Goal: Register for event/course

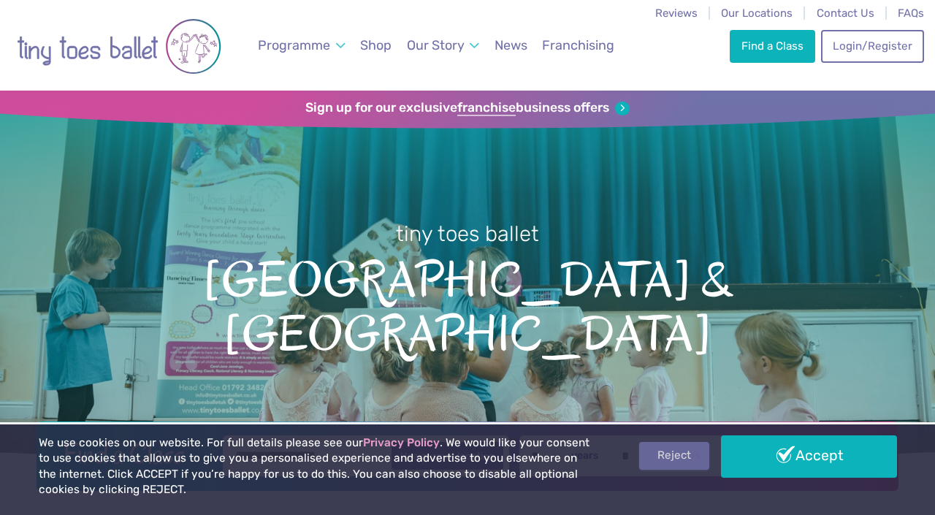
click at [690, 465] on link "Reject" at bounding box center [674, 456] width 70 height 28
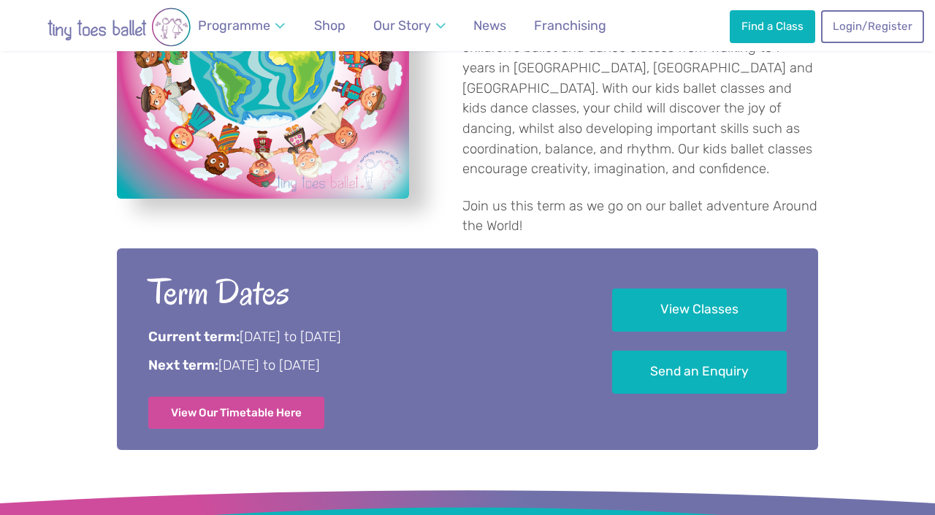
scroll to position [614, 0]
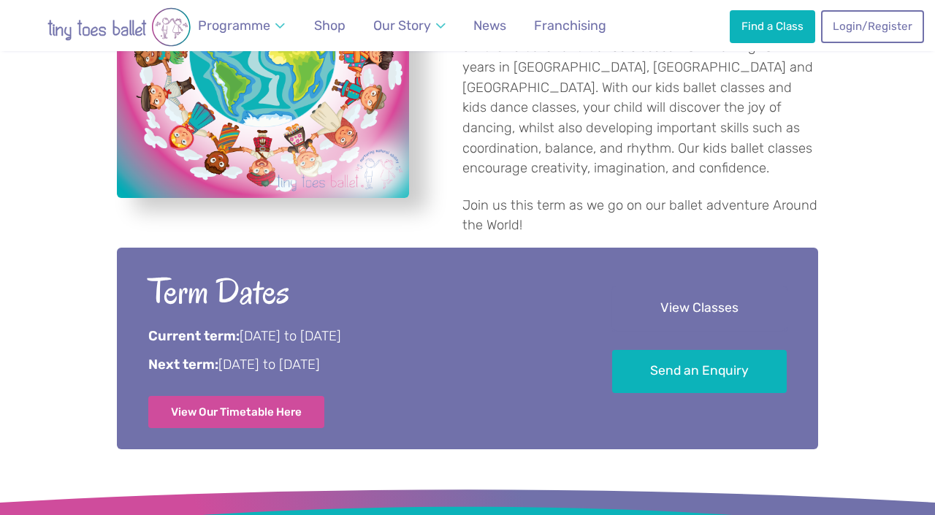
click at [706, 287] on link "View Classes" at bounding box center [699, 308] width 175 height 43
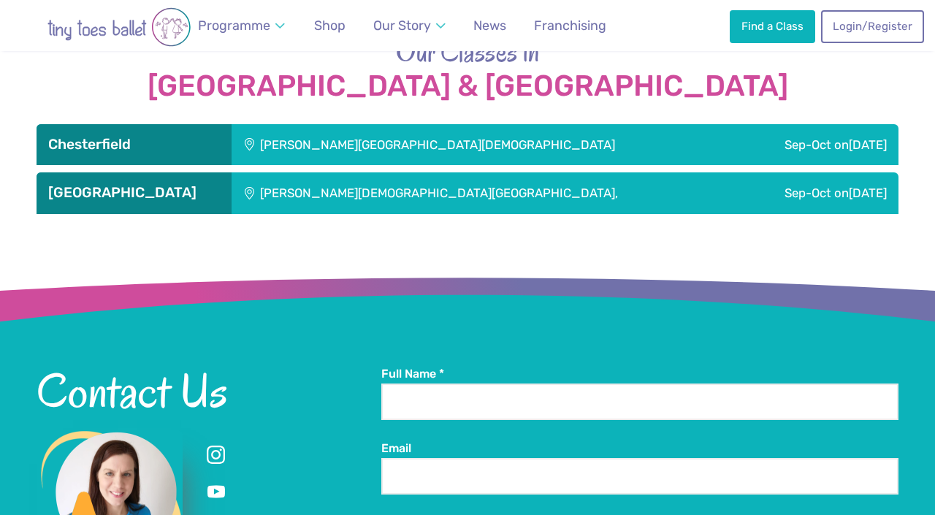
click at [738, 172] on div "Sep-Oct on Saturday" at bounding box center [818, 192] width 160 height 41
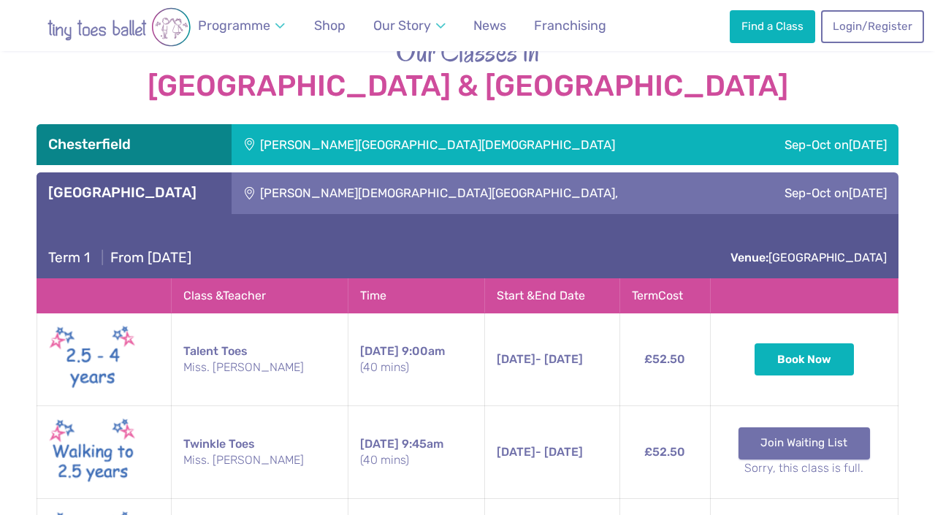
click at [787, 427] on link "Join Waiting List" at bounding box center [804, 443] width 132 height 32
